Goal: Navigation & Orientation: Find specific page/section

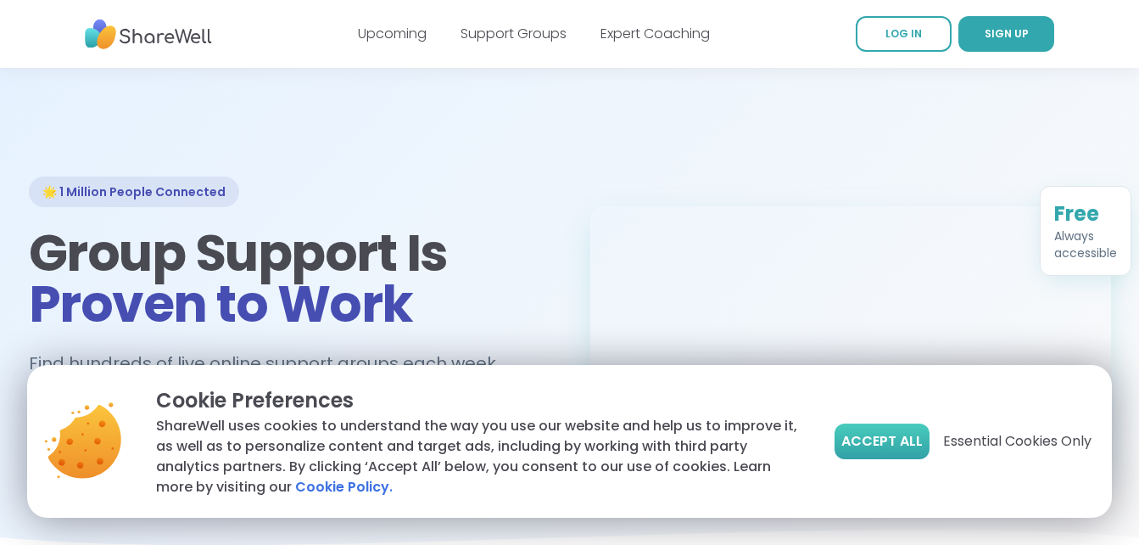
click at [906, 438] on span "Accept All" at bounding box center [881, 441] width 81 height 20
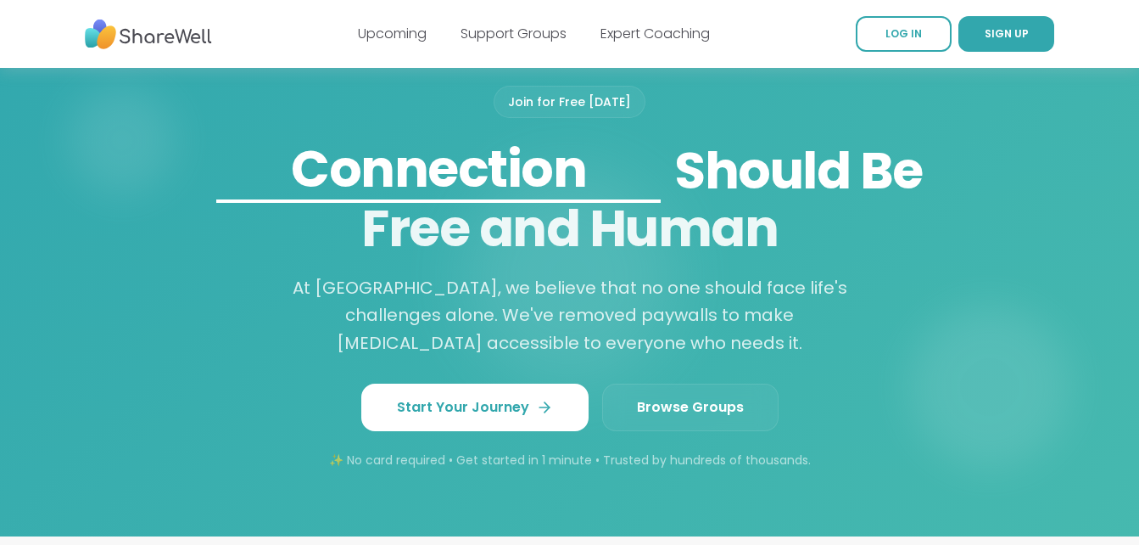
scroll to position [1458, 0]
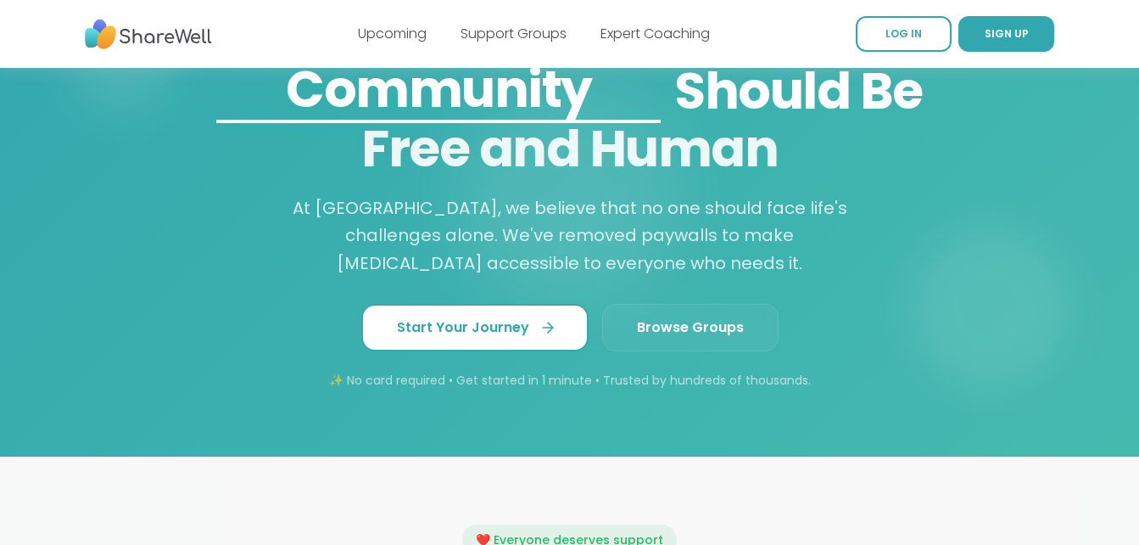
click at [523, 330] on span "Start Your Journey" at bounding box center [475, 327] width 156 height 20
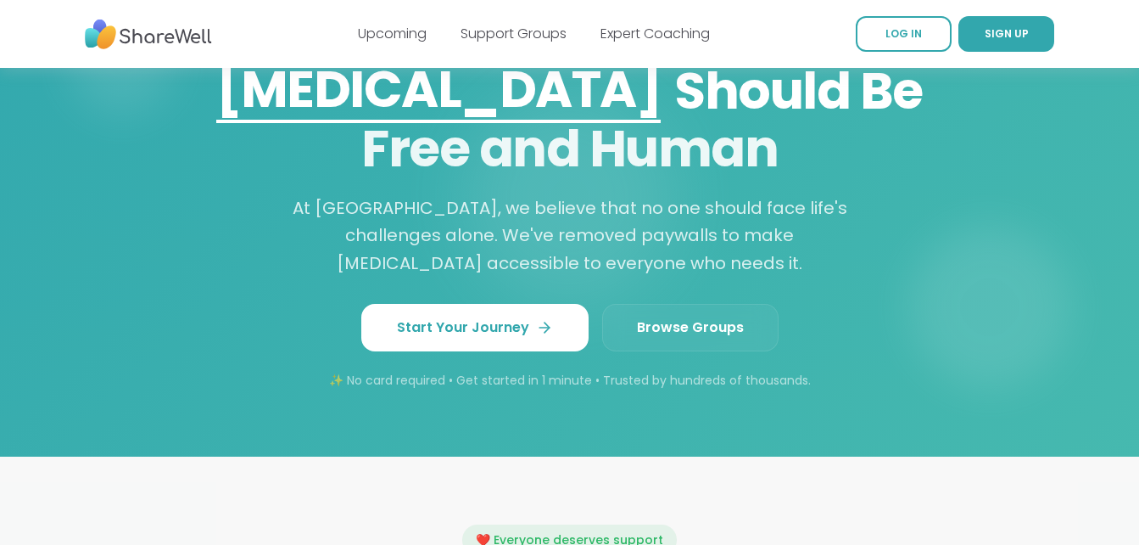
click at [698, 321] on span "Browse Groups" at bounding box center [690, 327] width 107 height 20
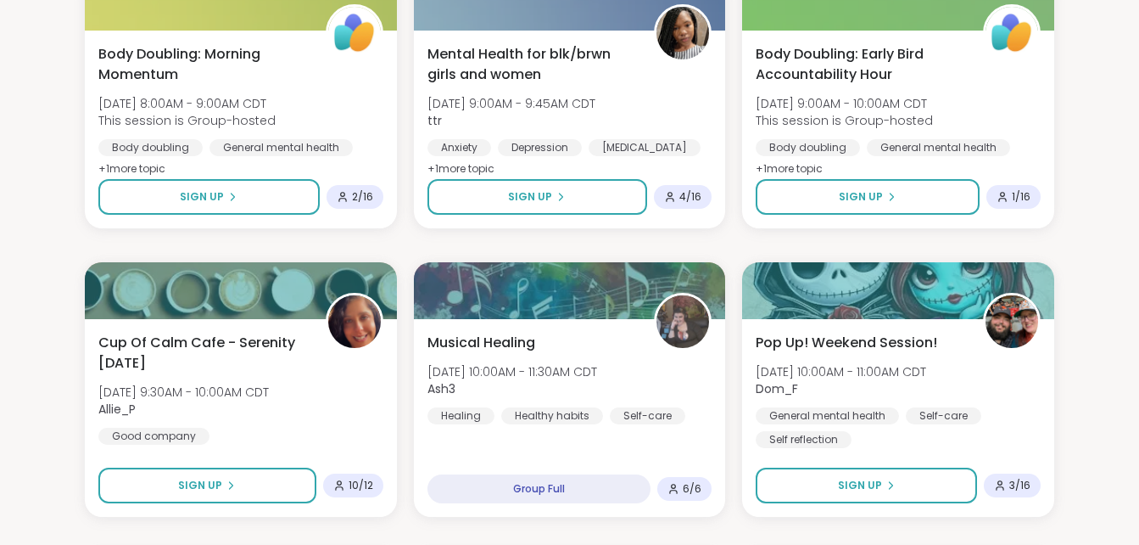
scroll to position [1130, 0]
